Goal: Check status: Check status

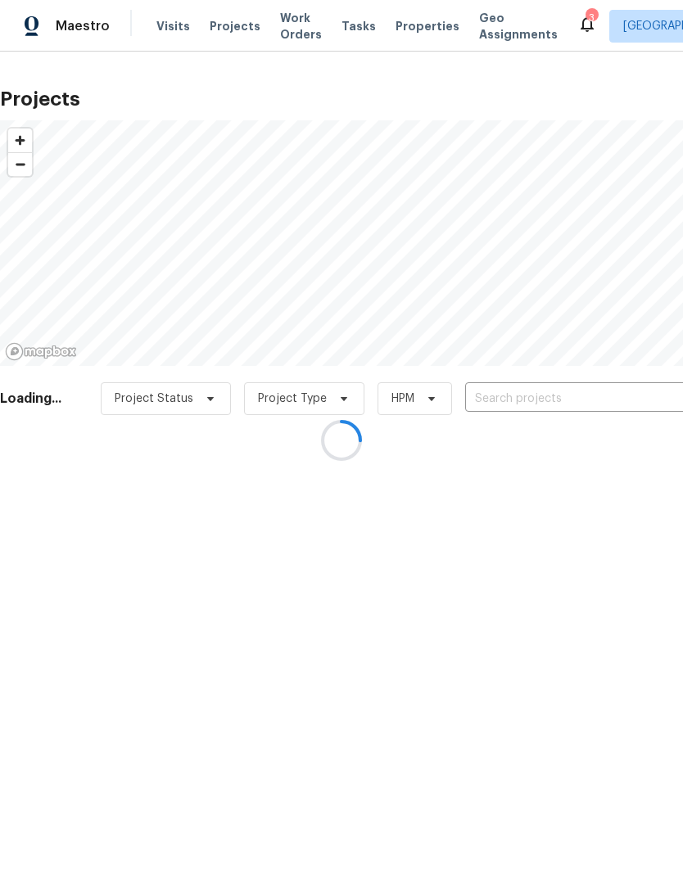
click at [561, 395] on div at bounding box center [341, 440] width 683 height 880
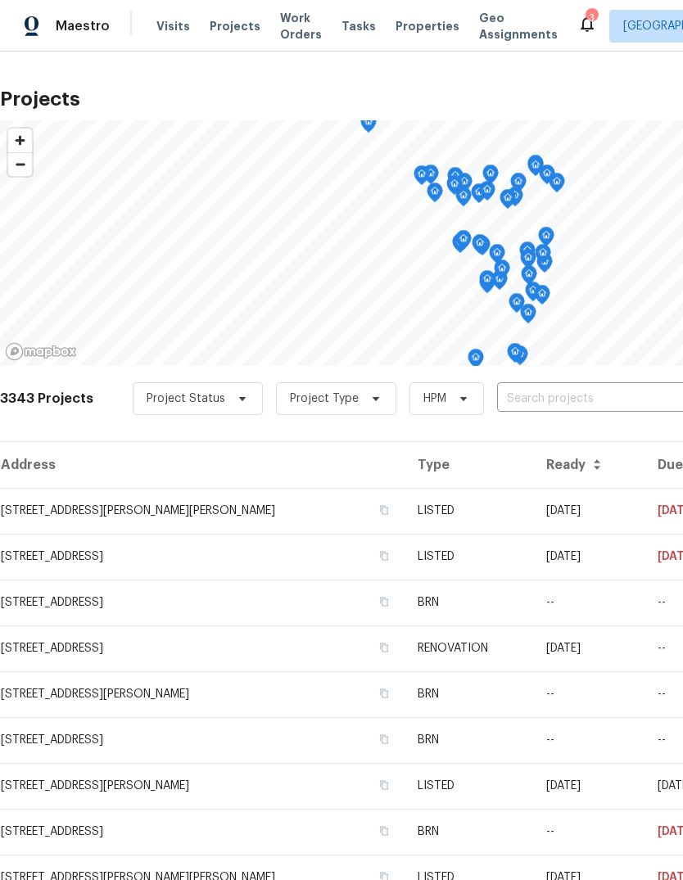
click at [547, 404] on input "text" at bounding box center [590, 398] width 187 height 25
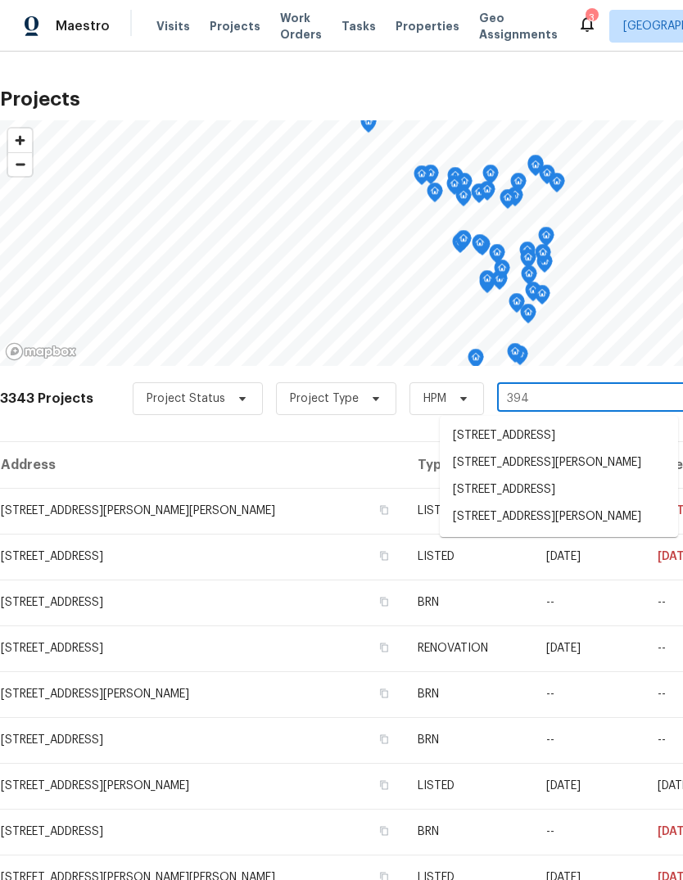
type input "3940"
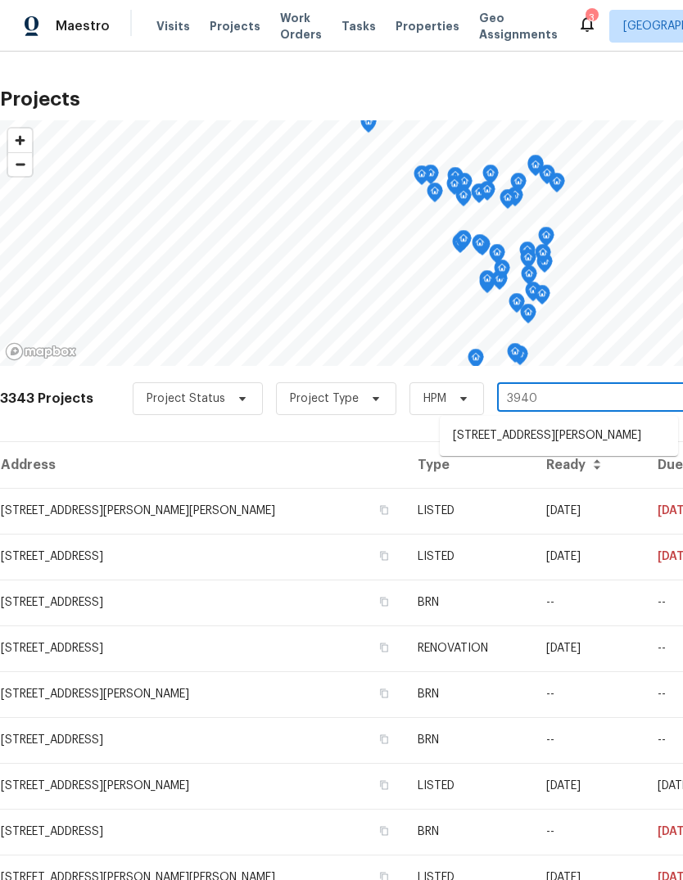
click at [620, 425] on li "[STREET_ADDRESS][PERSON_NAME]" at bounding box center [559, 435] width 238 height 27
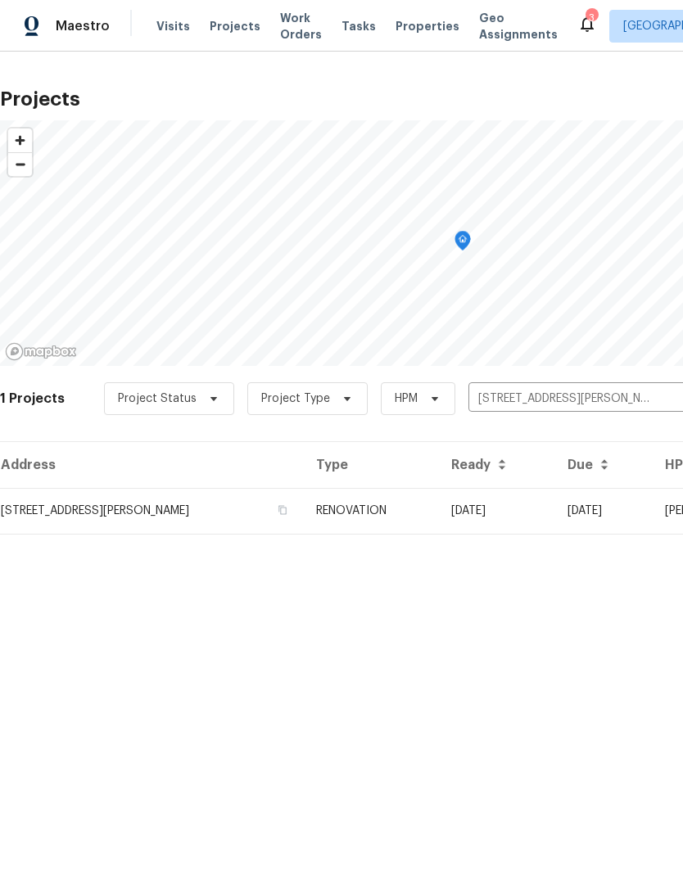
click at [446, 519] on td "[DATE]" at bounding box center [496, 511] width 116 height 46
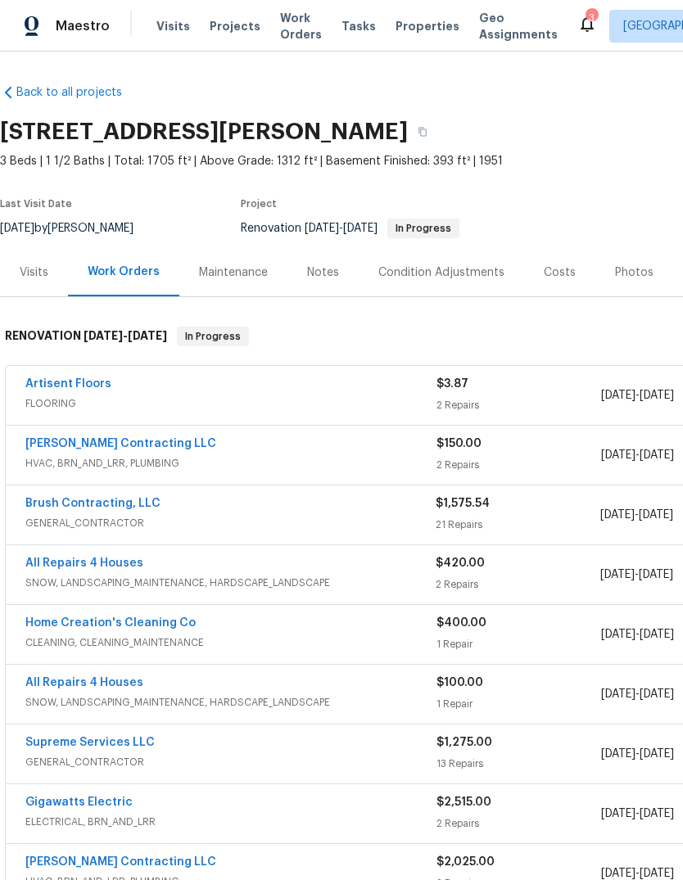
click at [415, 30] on span "Properties" at bounding box center [427, 26] width 64 height 16
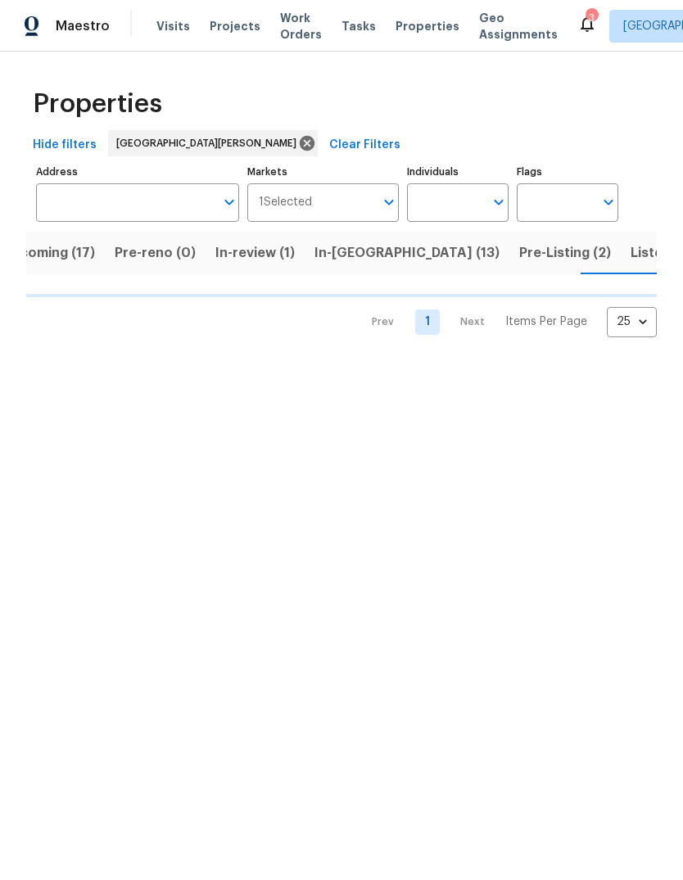
scroll to position [0, 44]
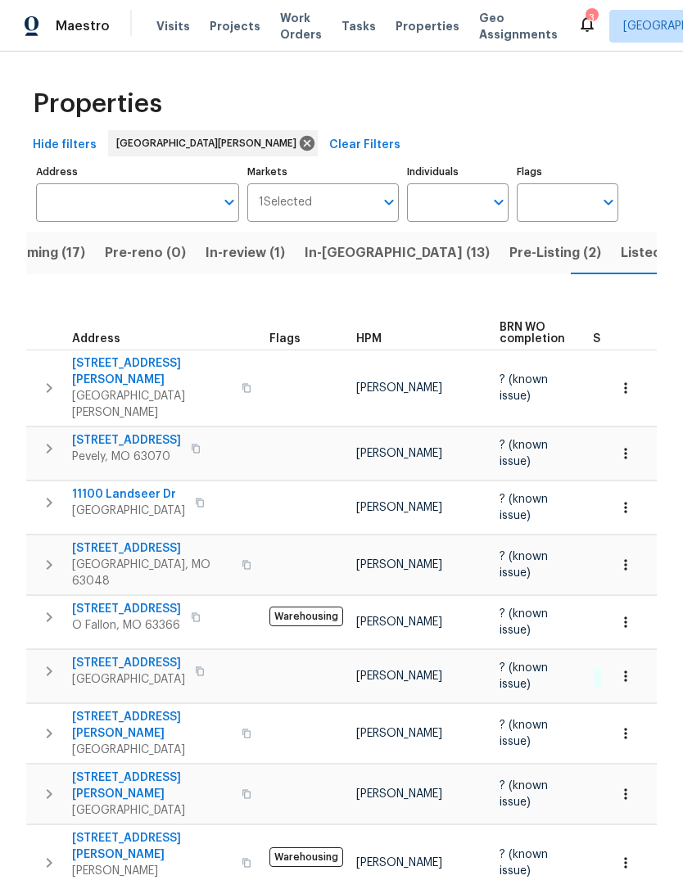
click at [621, 252] on span "Listed (33)" at bounding box center [656, 253] width 70 height 23
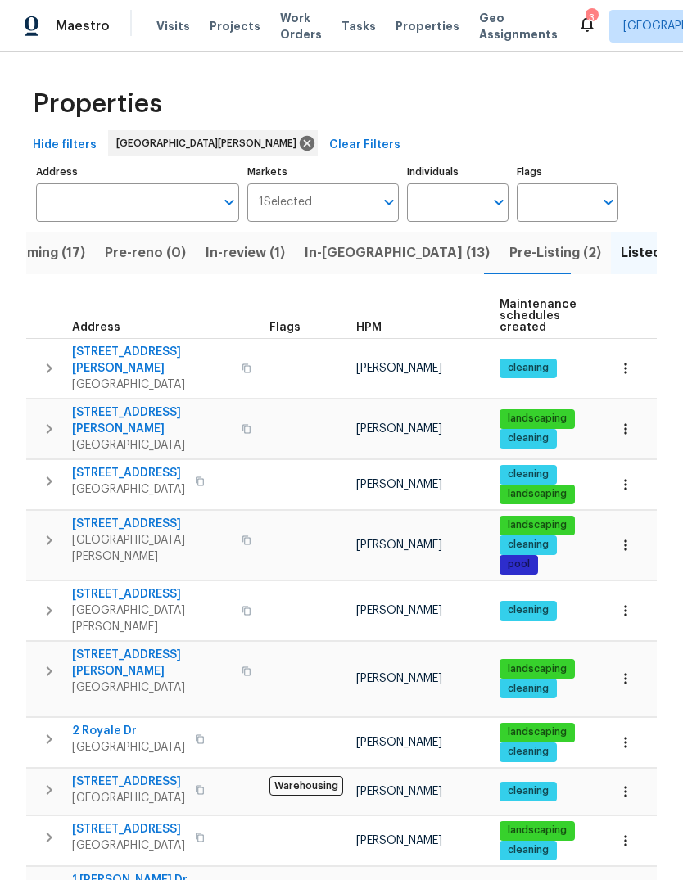
click at [378, 332] on span "HPM" at bounding box center [368, 327] width 25 height 11
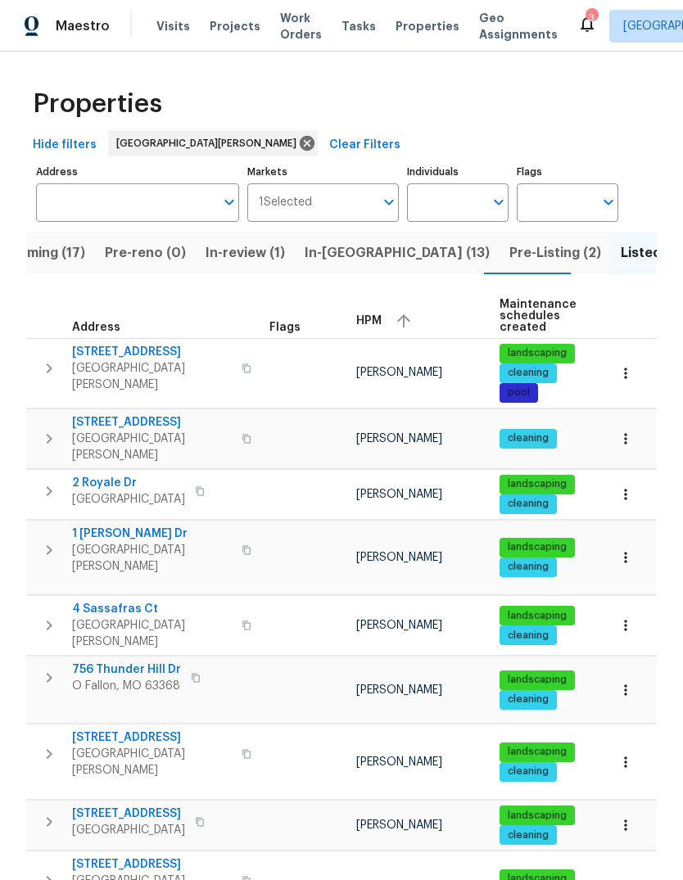
click at [369, 330] on div "HPM" at bounding box center [421, 321] width 130 height 25
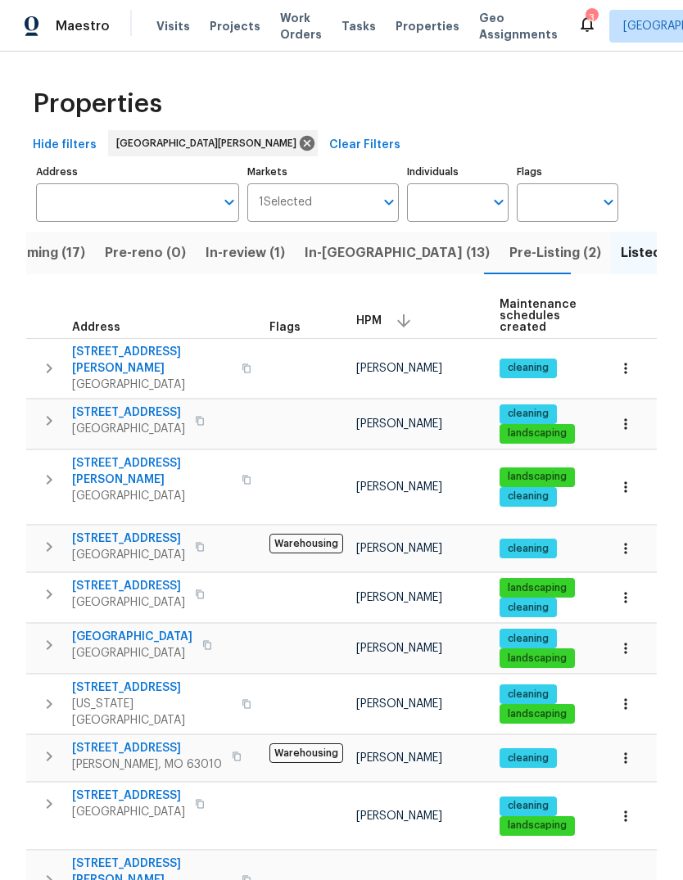
click at [75, 261] on span "Upcoming (17)" at bounding box center [38, 253] width 93 height 23
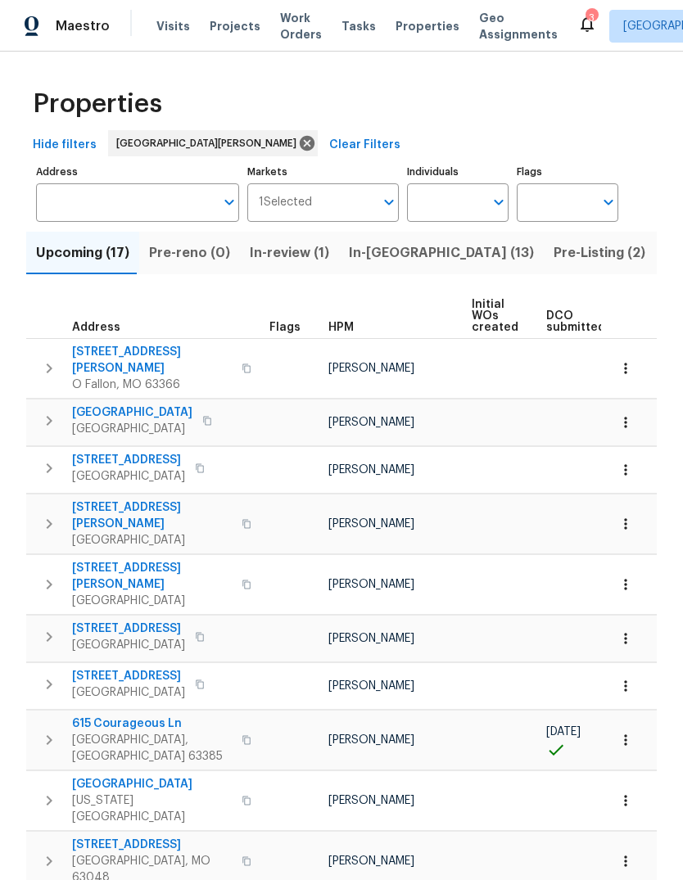
click at [170, 31] on span "Visits" at bounding box center [173, 26] width 34 height 16
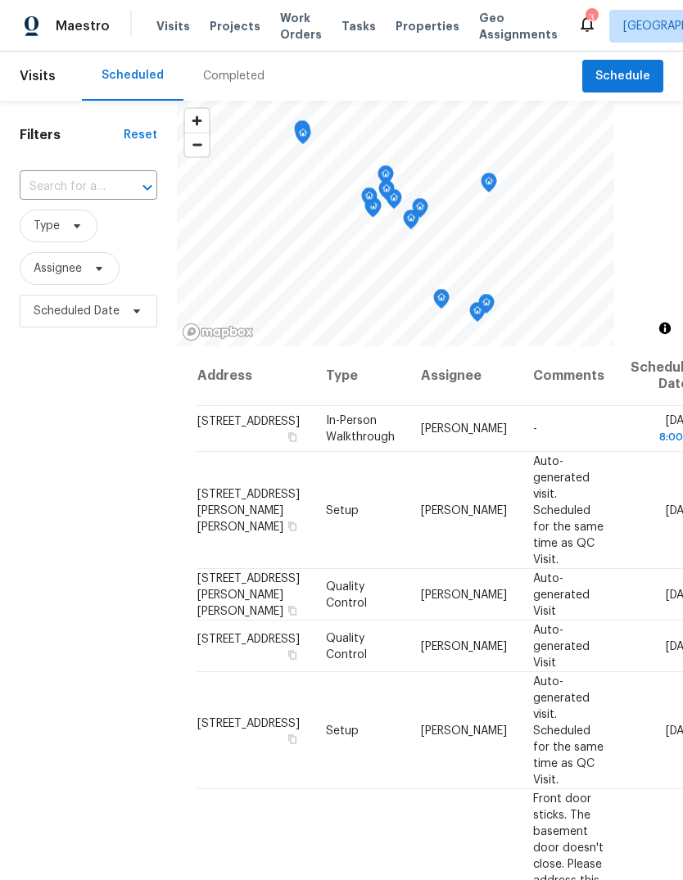
click at [251, 83] on div "Completed" at bounding box center [233, 76] width 61 height 16
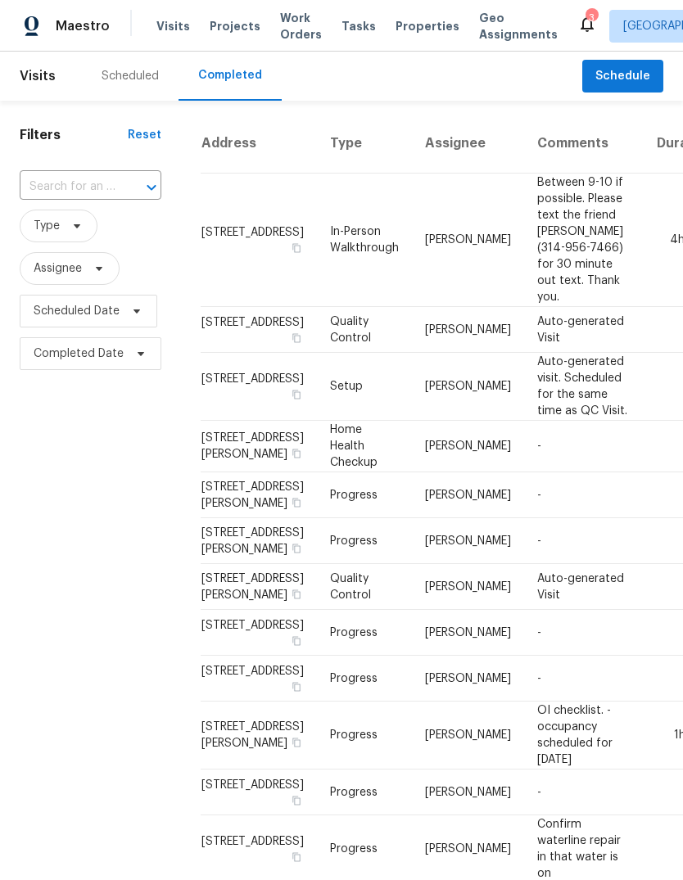
click at [129, 75] on div "Scheduled" at bounding box center [130, 76] width 57 height 16
